Goal: Ask a question

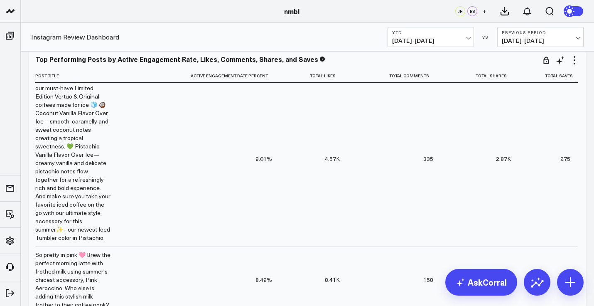
scroll to position [349, 0]
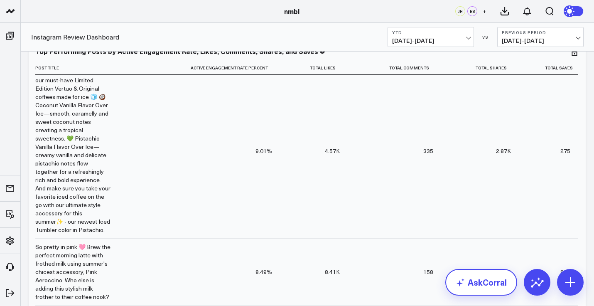
click at [498, 286] on link "AskCorral" at bounding box center [482, 282] width 72 height 27
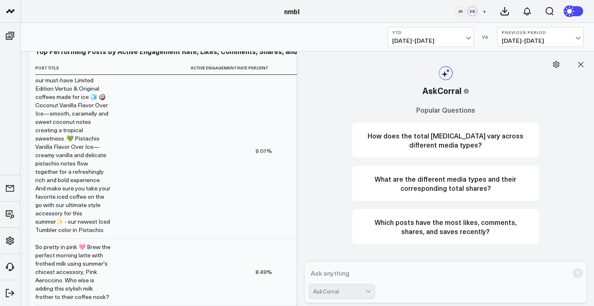
click at [413, 272] on textarea at bounding box center [439, 273] width 261 height 15
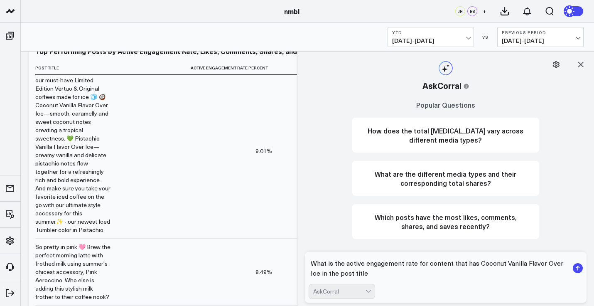
type textarea "What is the active engagement rate for content that has Coconut Vanilla Flavor …"
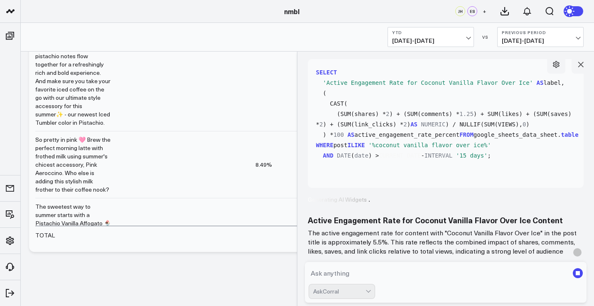
scroll to position [102, 0]
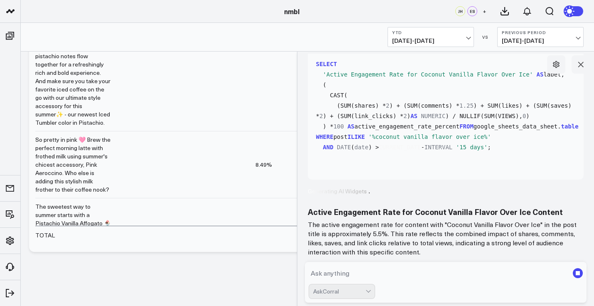
click at [446, 279] on textarea at bounding box center [439, 273] width 261 height 15
type textarea "Show me the posts"
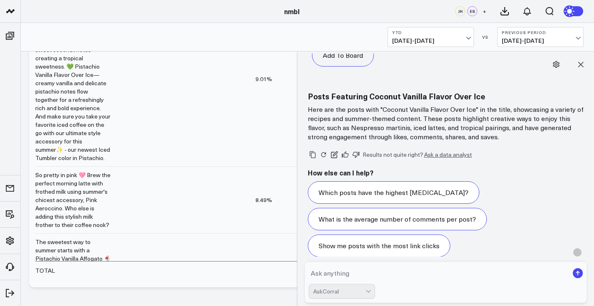
scroll to position [1334, 0]
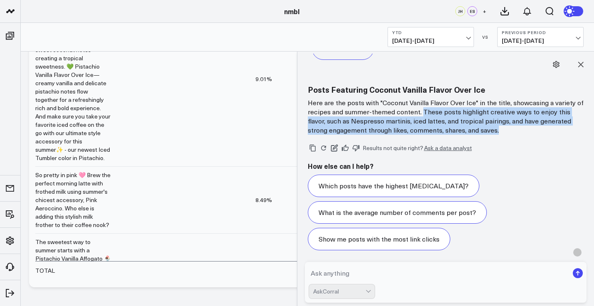
drag, startPoint x: 427, startPoint y: 112, endPoint x: 574, endPoint y: 128, distance: 147.6
click at [574, 128] on p "Here are the posts with "Coconut Vanilla Flavor Over Ice" in the title, showcas…" at bounding box center [446, 116] width 276 height 37
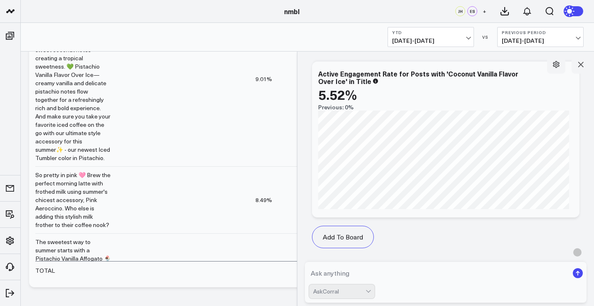
scroll to position [1335, 0]
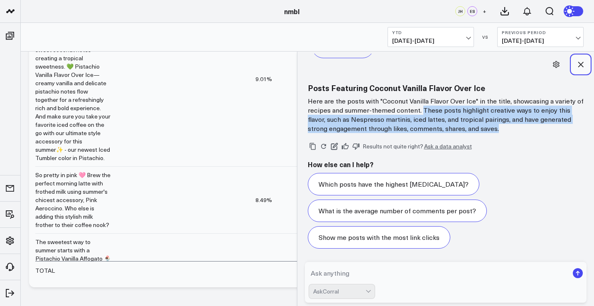
click at [582, 66] on icon at bounding box center [581, 64] width 8 height 8
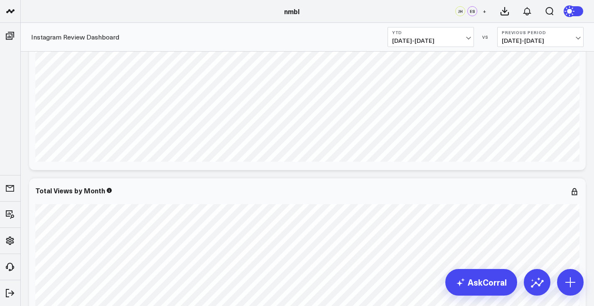
scroll to position [0, 0]
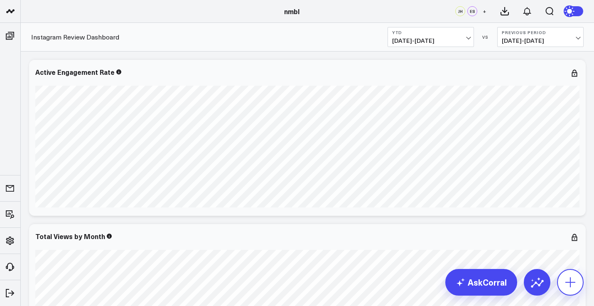
click at [562, 289] on button at bounding box center [570, 282] width 27 height 27
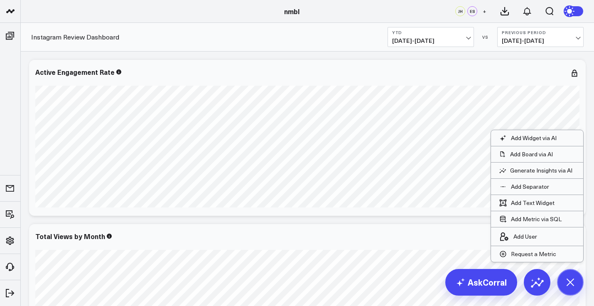
click at [306, 30] on div "Instagram Review Dashboard YTD [DATE] - [DATE] VS Previous Period [DATE] - [DAT…" at bounding box center [308, 37] width 574 height 29
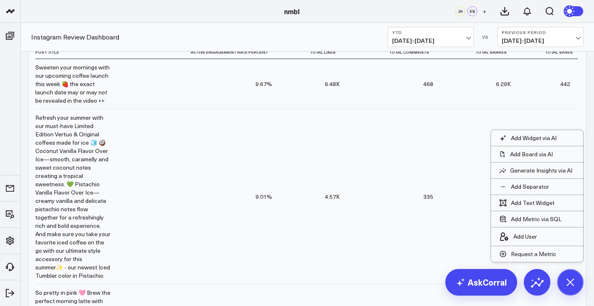
scroll to position [367, 0]
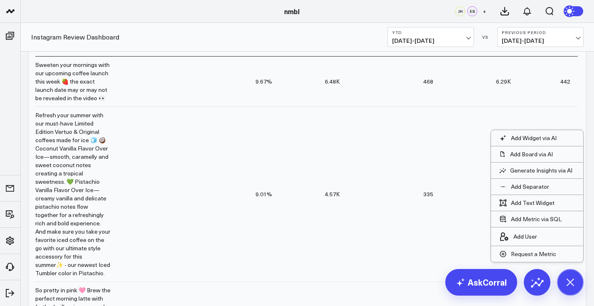
click at [594, 64] on div "Modify via AI Copy link to widget Ask support Remove Create linked copy Executi…" at bounding box center [308, 39] width 574 height 711
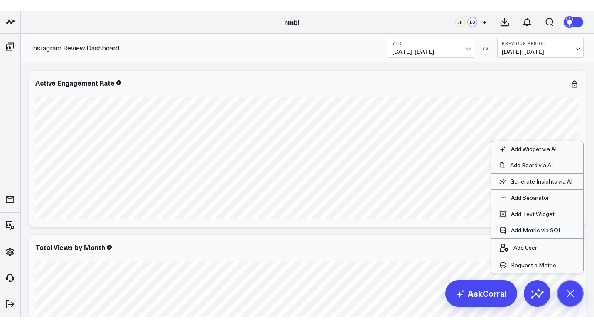
scroll to position [1314, 0]
